Goal: Information Seeking & Learning: Learn about a topic

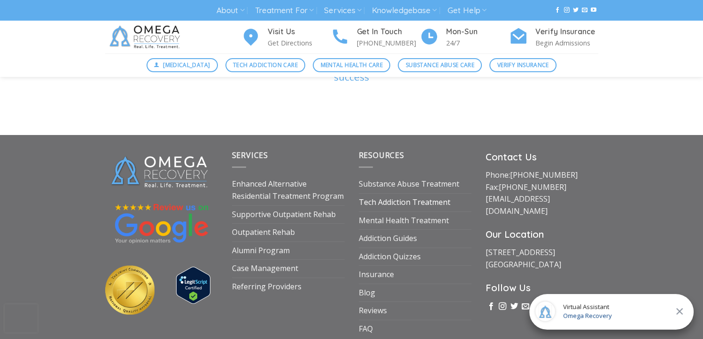
scroll to position [3287, 0]
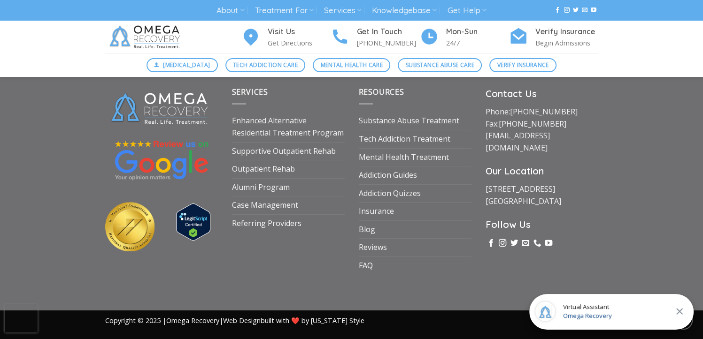
click at [370, 257] on link "FAQ" at bounding box center [366, 266] width 14 height 18
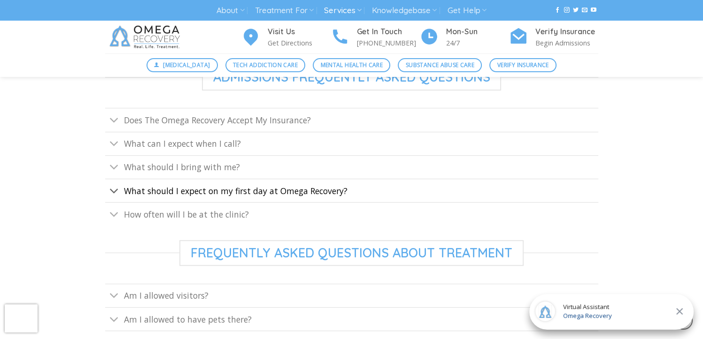
scroll to position [422, 0]
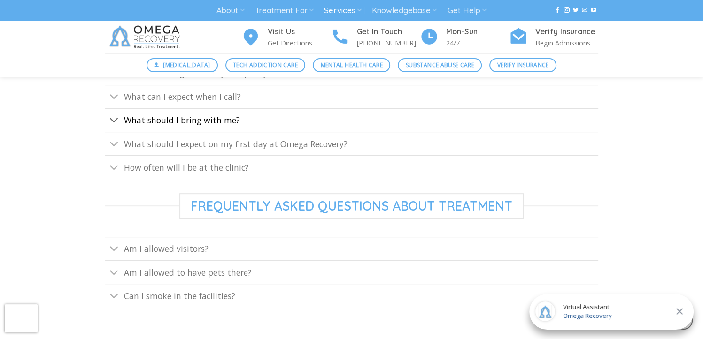
click at [135, 119] on span "What should I bring with me?" at bounding box center [182, 120] width 116 height 11
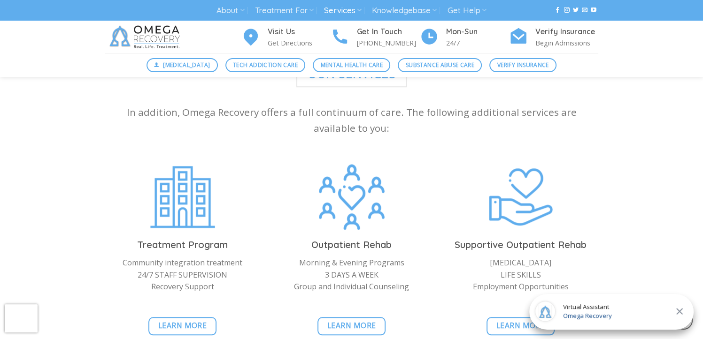
scroll to position [798, 0]
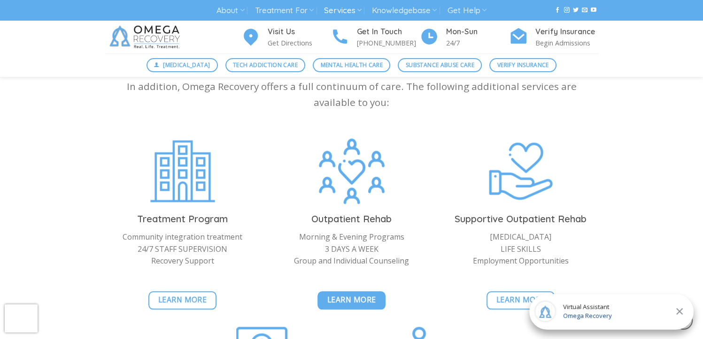
click at [357, 300] on span "Learn More" at bounding box center [351, 300] width 49 height 12
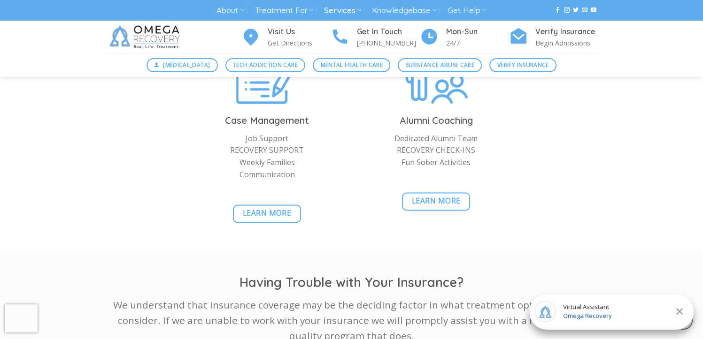
scroll to position [1173, 0]
